Goal: Task Accomplishment & Management: Use online tool/utility

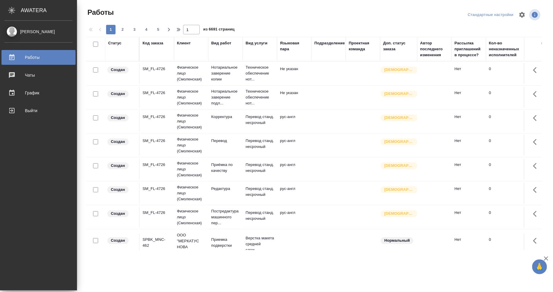
drag, startPoint x: 225, startPoint y: 253, endPoint x: 180, endPoint y: 256, distance: 45.7
click at [180, 256] on div ".cls-1 fill:#fff; AWATERA Mangul Anna Работы 0 Чаты График Выйти Работы Стандар…" at bounding box center [276, 146] width 553 height 292
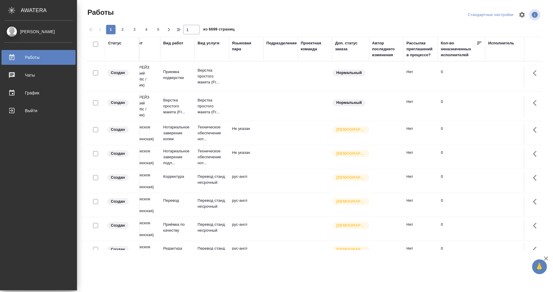
scroll to position [0, 65]
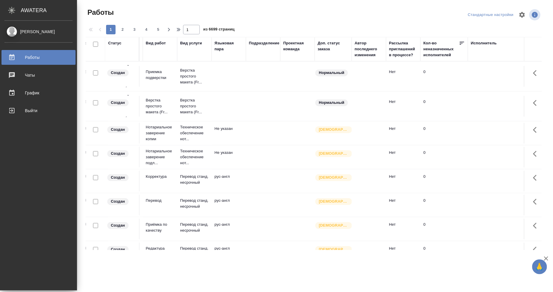
click at [485, 44] on div "Исполнитель" at bounding box center [484, 43] width 26 height 6
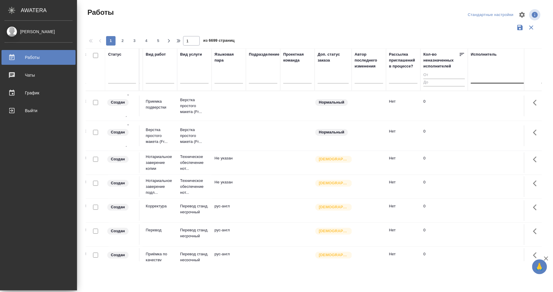
click at [487, 77] on div at bounding box center [509, 77] width 77 height 9
click at [487, 95] on div "Свои работы" at bounding box center [515, 96] width 89 height 11
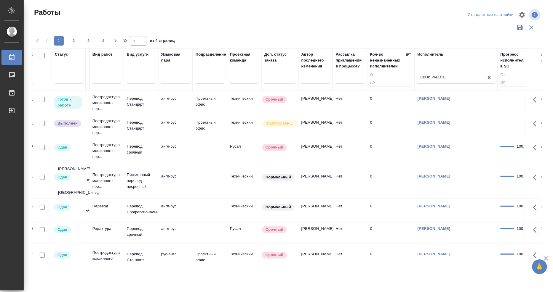
scroll to position [0, 0]
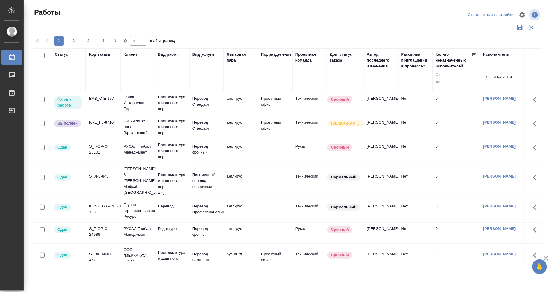
click at [110, 99] on div "BAB_OIE-177" at bounding box center [103, 99] width 28 height 6
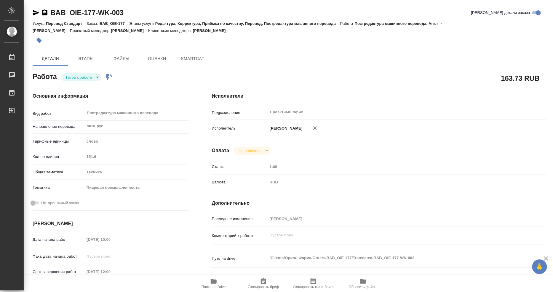
type textarea "x"
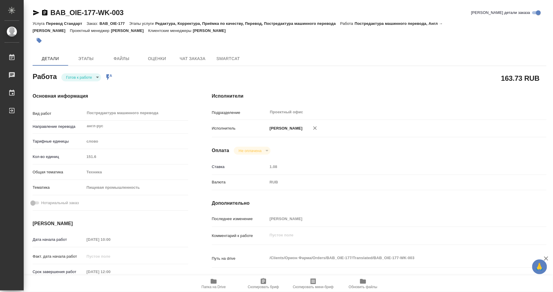
type textarea "x"
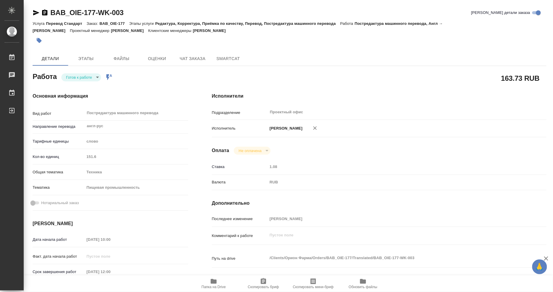
type textarea "x"
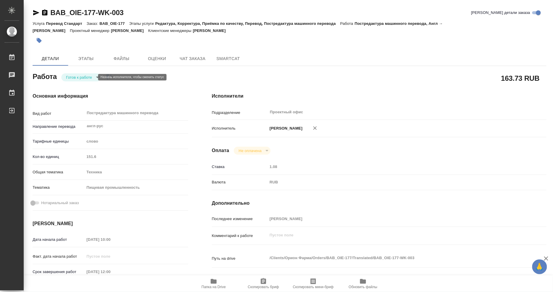
click at [84, 78] on body "🙏 .cls-1 fill:#fff; AWATERA Mangul Anna Работы Чаты График Выйти BAB_OIE-177-WK…" at bounding box center [276, 146] width 553 height 292
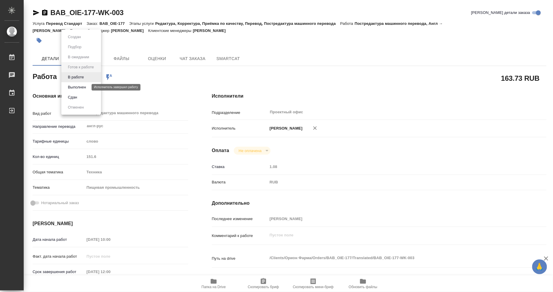
click at [85, 89] on button "Выполнен" at bounding box center [77, 87] width 22 height 7
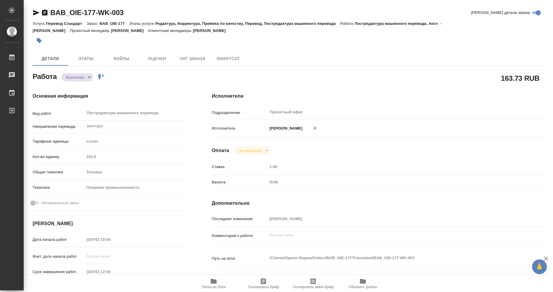
type textarea "x"
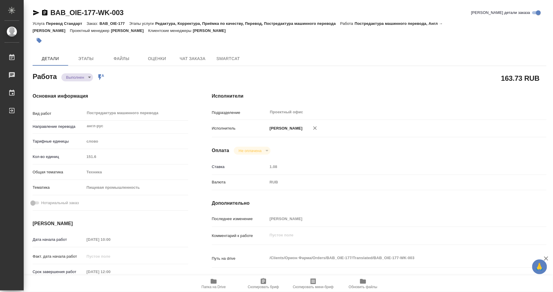
type textarea "x"
